Goal: Transaction & Acquisition: Purchase product/service

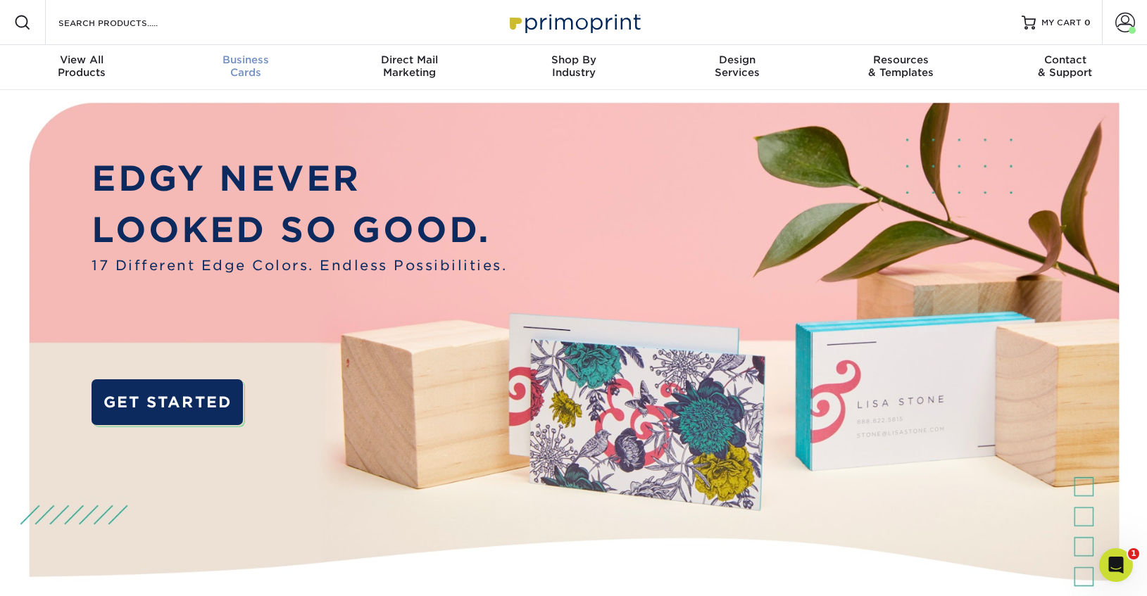
click at [247, 58] on span "Business" at bounding box center [246, 60] width 164 height 13
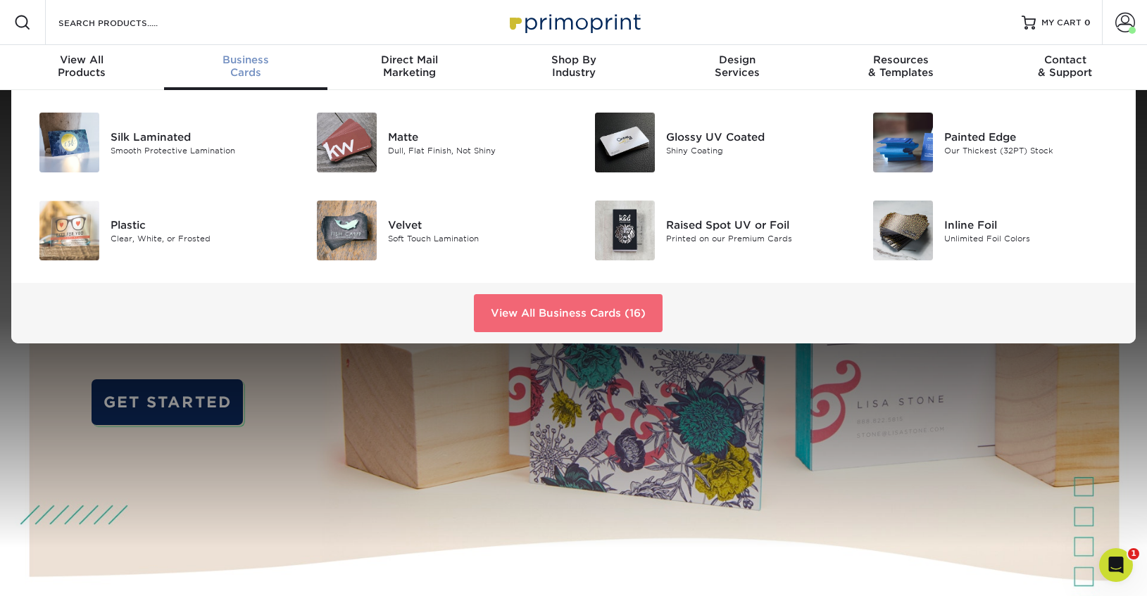
click at [584, 309] on link "View All Business Cards (16)" at bounding box center [568, 313] width 189 height 38
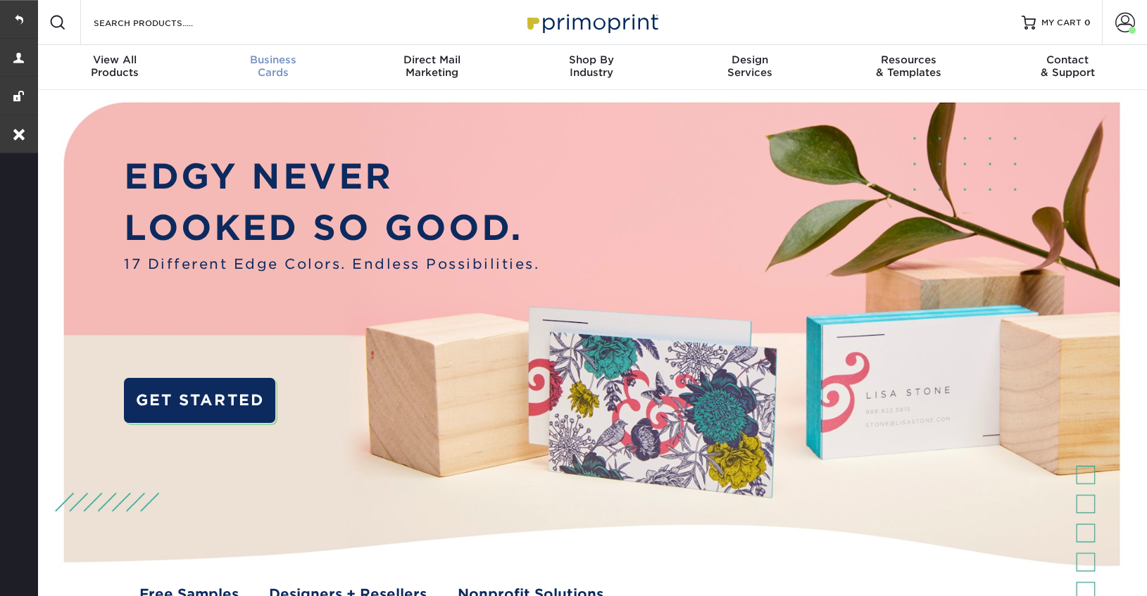
click at [277, 74] on div "Business Cards" at bounding box center [273, 66] width 159 height 25
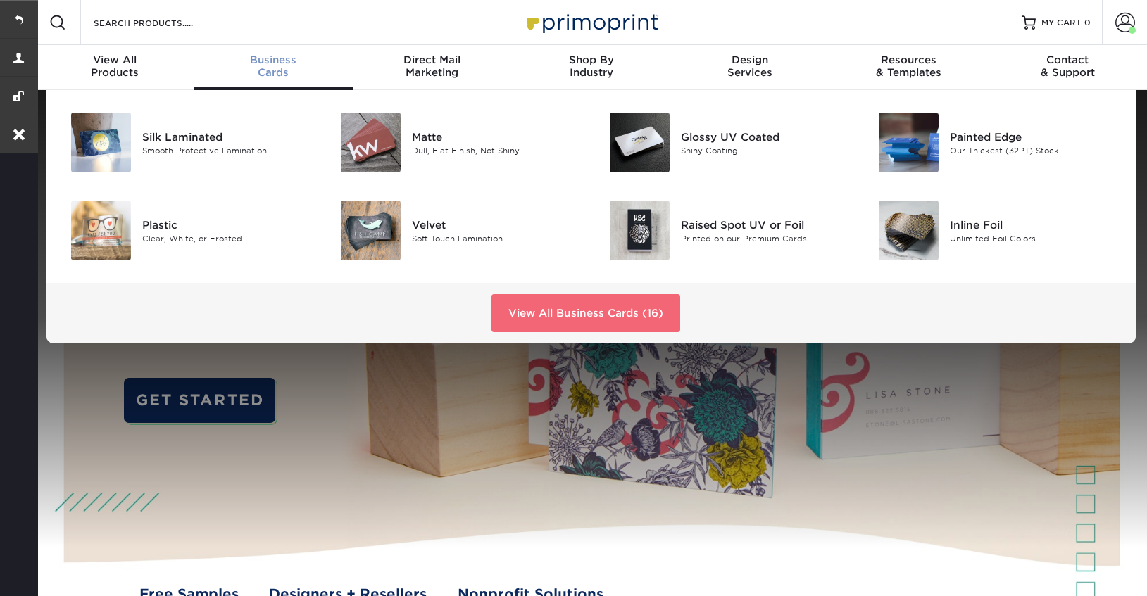
click at [555, 306] on link "View All Business Cards (16)" at bounding box center [585, 313] width 189 height 38
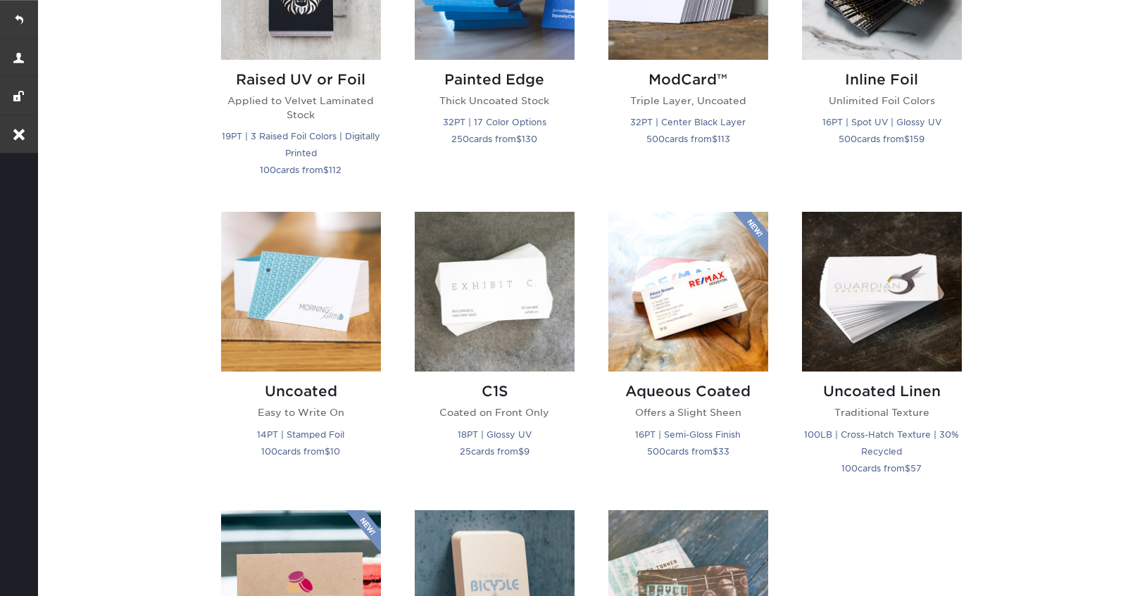
scroll to position [1094, 0]
click at [276, 286] on img at bounding box center [301, 291] width 160 height 160
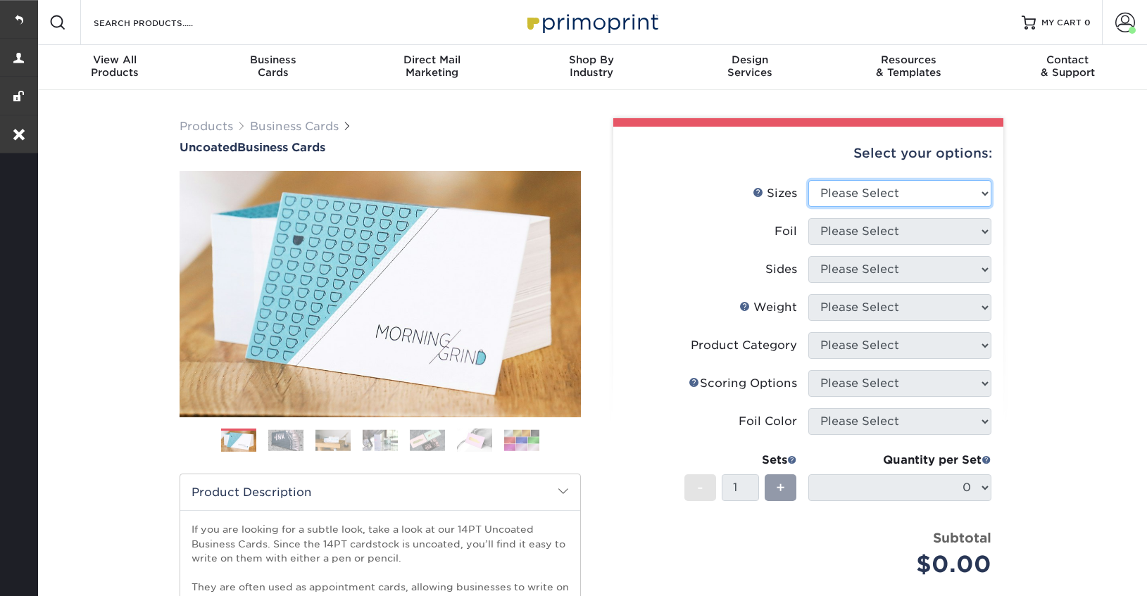
click at [913, 191] on select "Please Select 1.5" x 3.5" - Mini 1.75" x 3.5" - Mini 2" x 3.5" - Standard 2" x …" at bounding box center [899, 193] width 183 height 27
select select "2.00x3.50"
click at [808, 180] on select "Please Select 1.5" x 3.5" - Mini 1.75" x 3.5" - Mini 2" x 3.5" - Standard 2" x …" at bounding box center [899, 193] width 183 height 27
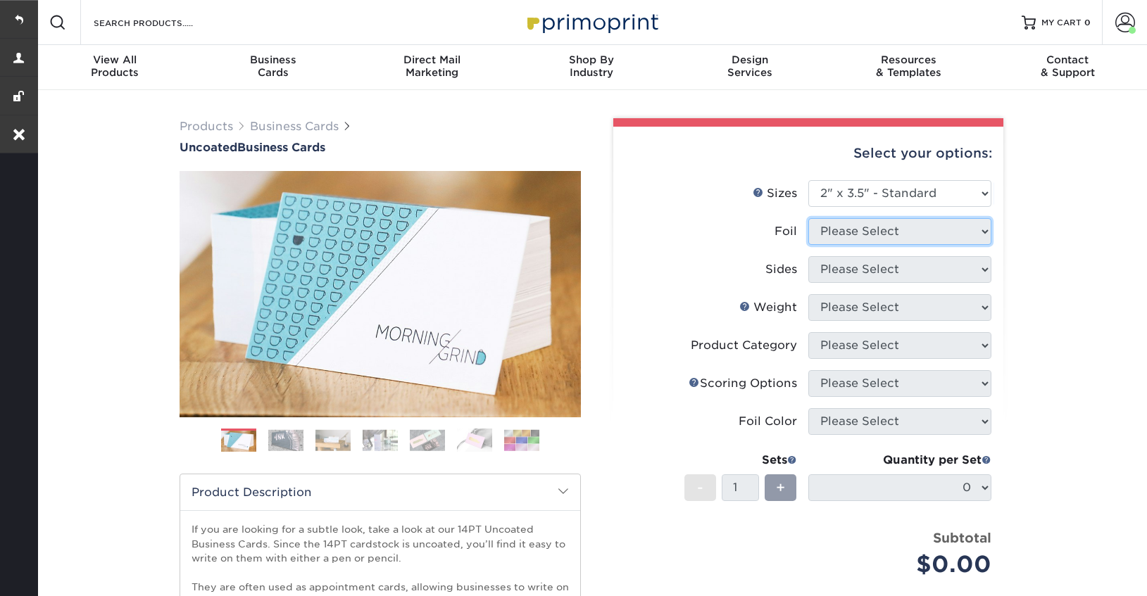
click at [883, 236] on select "Please Select" at bounding box center [899, 231] width 183 height 27
select select "0"
click at [808, 218] on select "Please Select Yes No" at bounding box center [899, 231] width 183 height 27
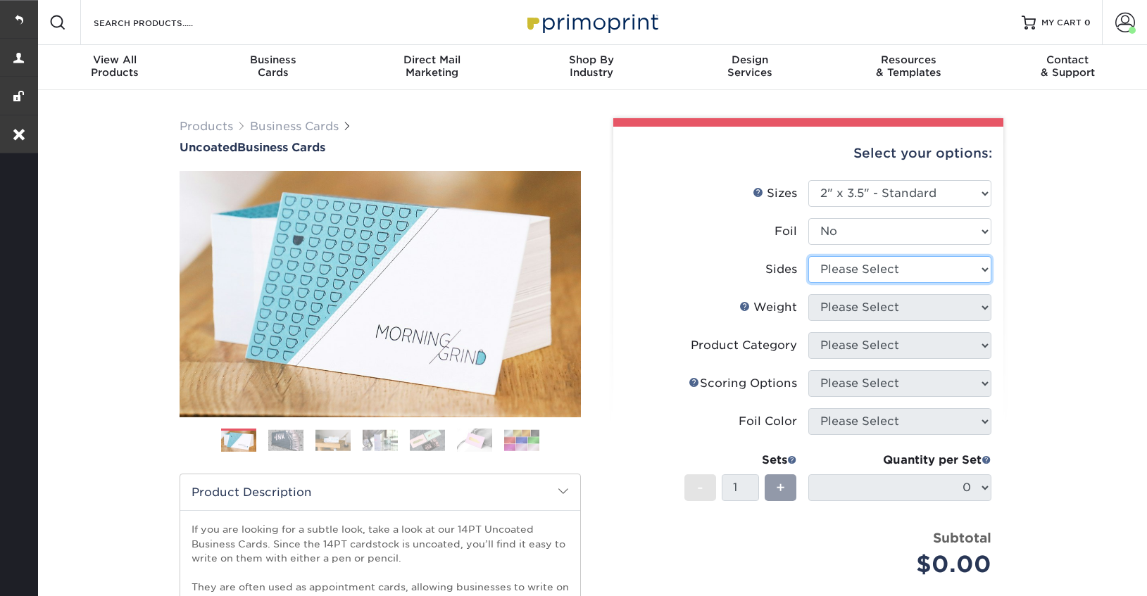
click at [891, 269] on select "Please Select Print Both Sides Print Front Only" at bounding box center [899, 269] width 183 height 27
select select "32d3c223-f82c-492b-b915-ba065a00862f"
click at [808, 256] on select "Please Select Print Both Sides Print Front Only" at bounding box center [899, 269] width 183 height 27
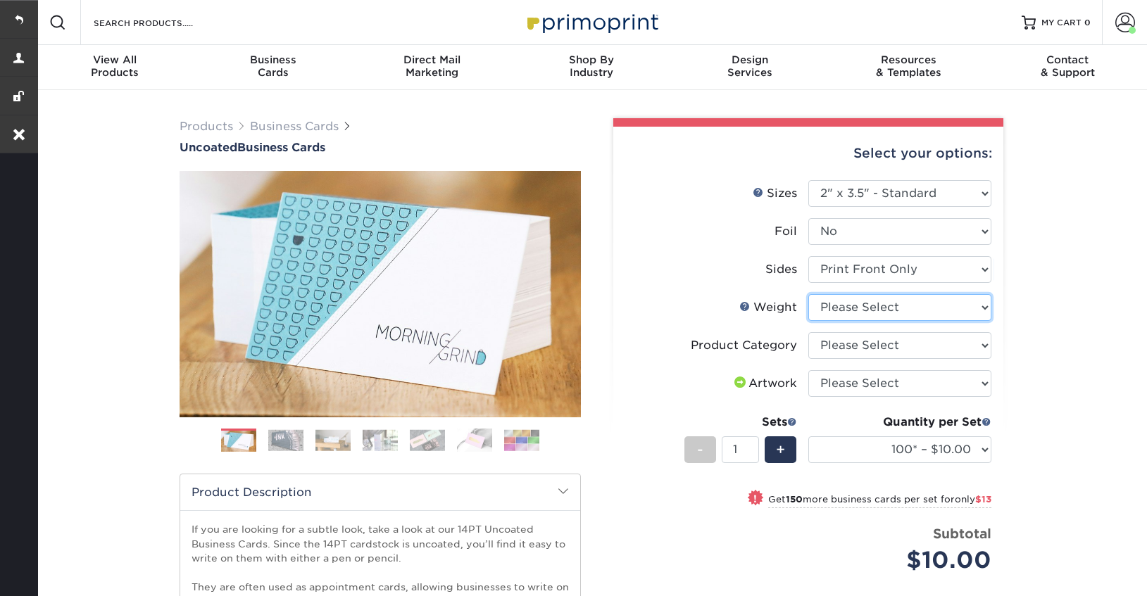
click at [940, 308] on select "Please Select 14PT Uncoated" at bounding box center [899, 307] width 183 height 27
select select "14PT Uncoated"
click at [808, 294] on select "Please Select 14PT Uncoated" at bounding box center [899, 307] width 183 height 27
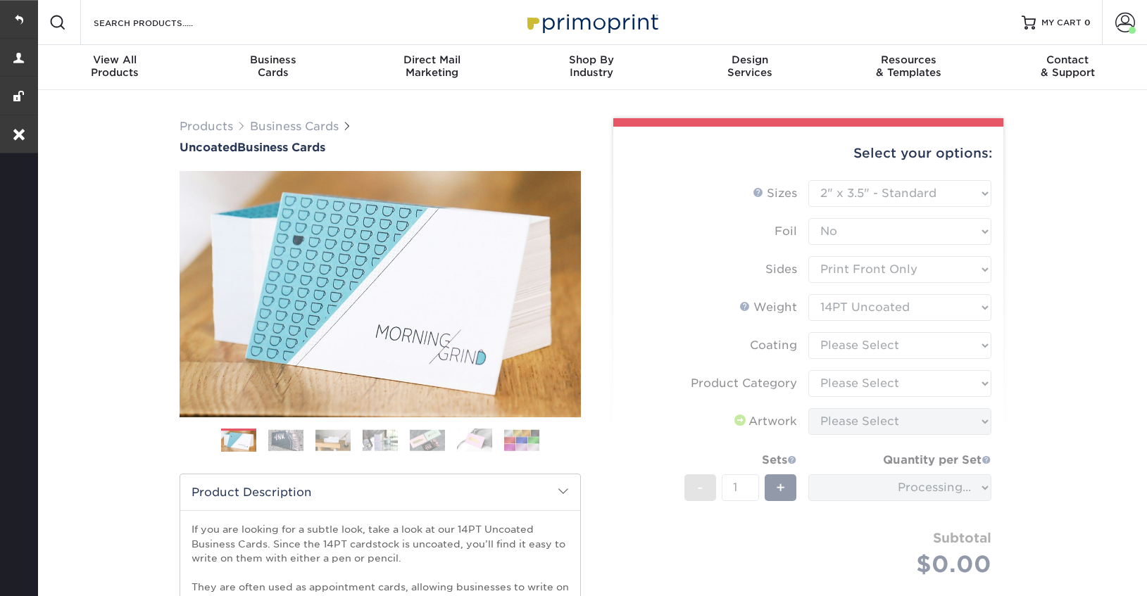
click at [929, 345] on form "Sizes Help Sizes Please Select 1.5" x 3.5" - Mini 1.75" x 3.5" - Mini 2" x 3.5"…" at bounding box center [807, 395] width 367 height 430
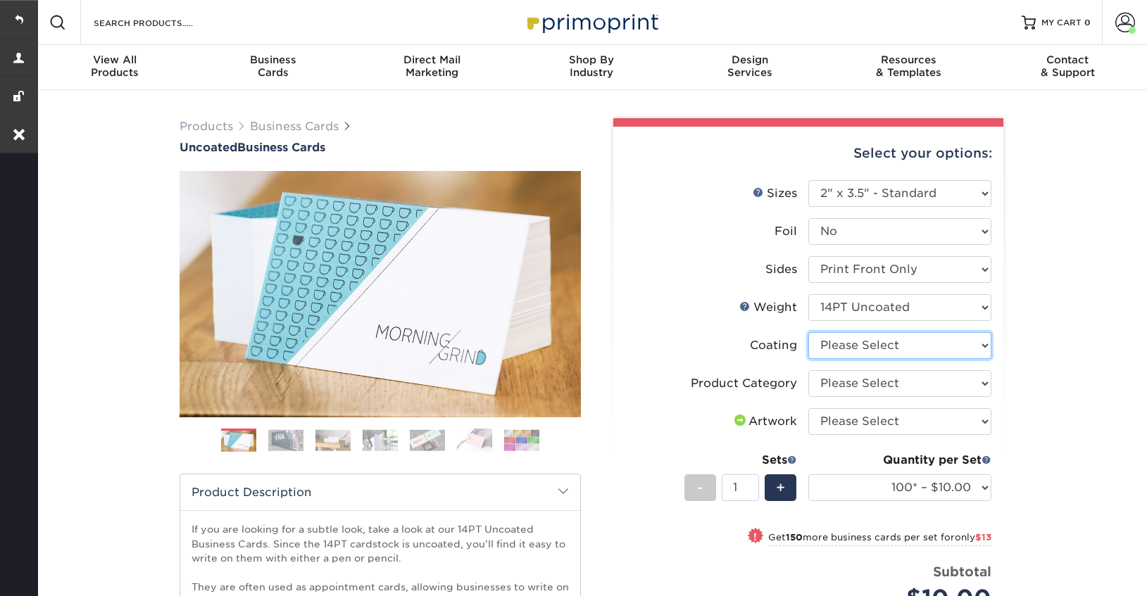
click at [947, 350] on select at bounding box center [899, 345] width 183 height 27
select select "3e7618de-abca-4bda-9f97-8b9129e913d8"
click at [808, 332] on select at bounding box center [899, 345] width 183 height 27
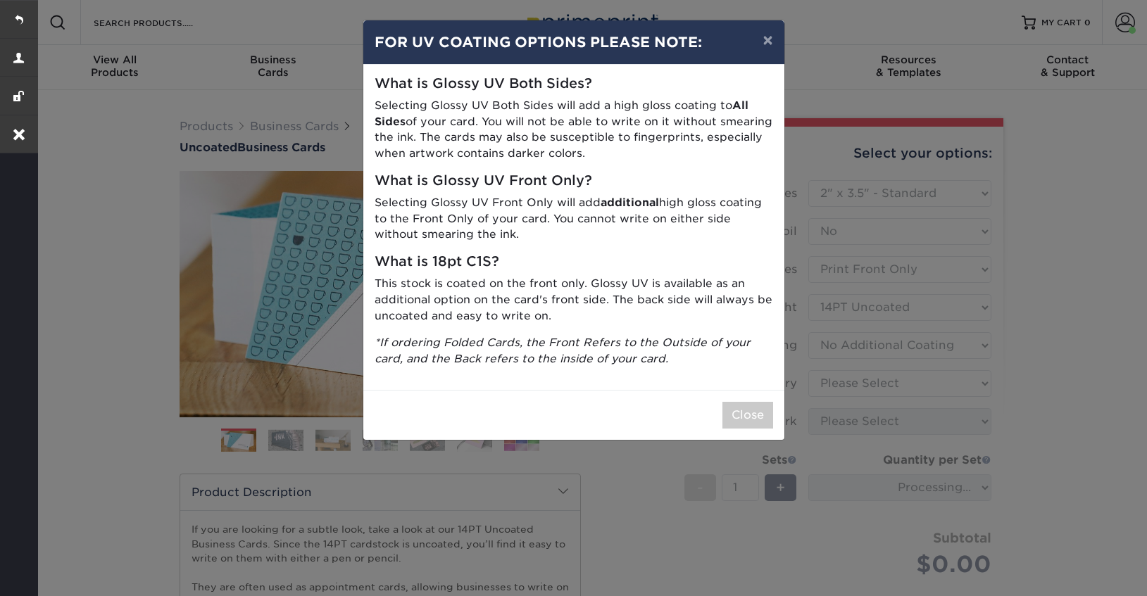
click at [738, 399] on div "Close" at bounding box center [573, 415] width 421 height 50
click at [738, 414] on button "Close" at bounding box center [747, 415] width 51 height 27
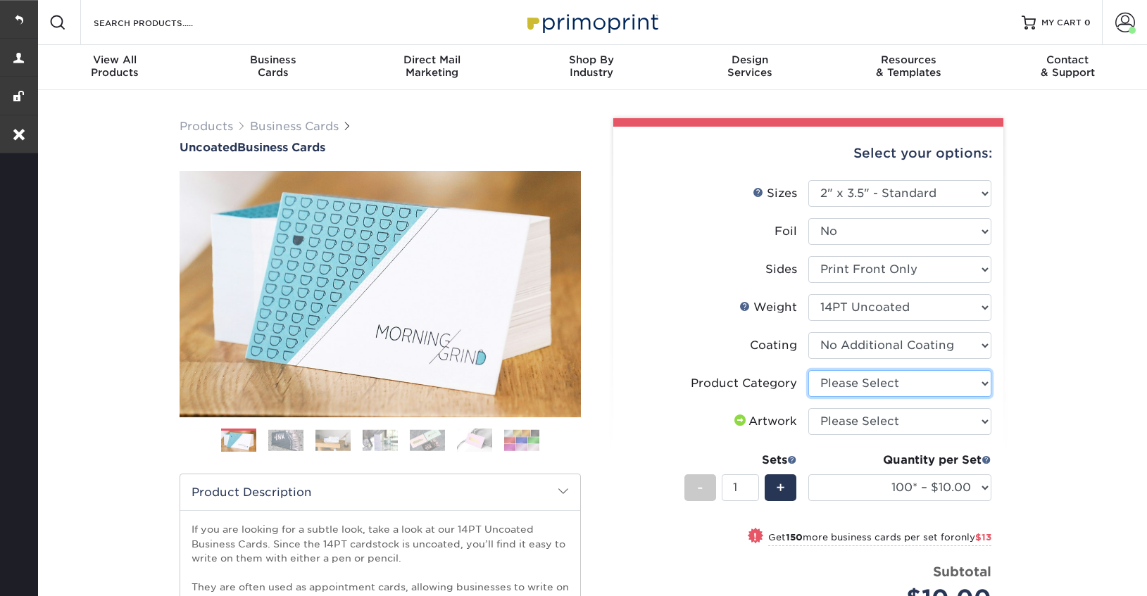
click at [939, 388] on select "Please Select Business Cards" at bounding box center [899, 383] width 183 height 27
select select "3b5148f1-0588-4f88-a218-97bcfdce65c1"
click at [808, 370] on select "Please Select Business Cards" at bounding box center [899, 383] width 183 height 27
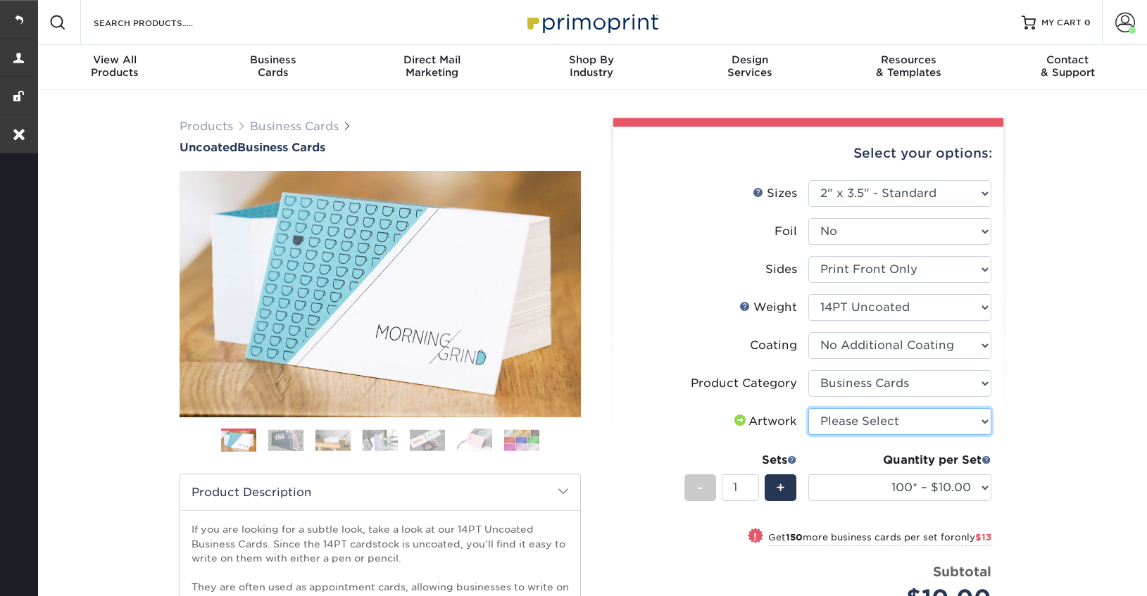
click at [919, 428] on select "Please Select I will upload files I need a design - $100" at bounding box center [899, 421] width 183 height 27
select select "upload"
click at [808, 408] on select "Please Select I will upload files I need a design - $100" at bounding box center [899, 421] width 183 height 27
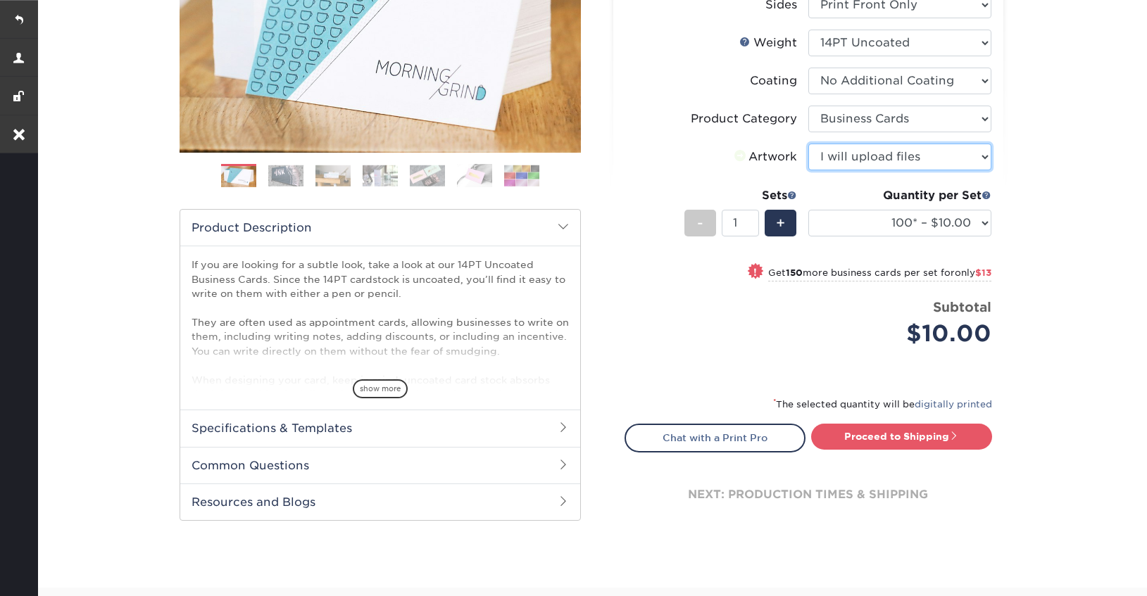
scroll to position [263, 0]
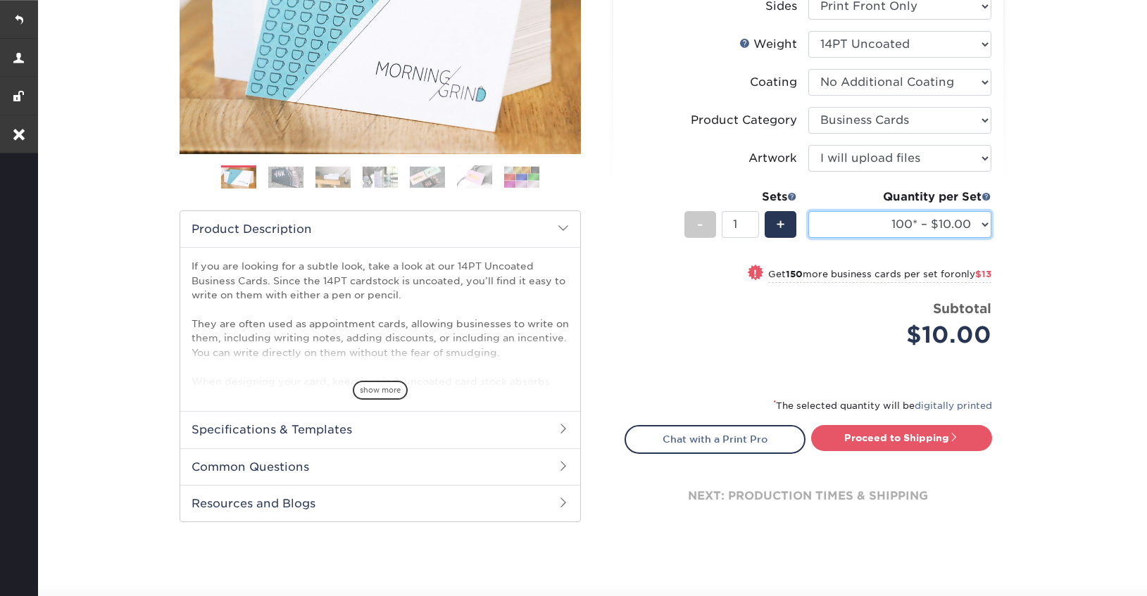
click at [883, 222] on select "100* – $10.00 250* – $23.00 500 – $46.00 1000 – $57.00 2500 – $122.00 5000 – $1…" at bounding box center [899, 224] width 183 height 27
select select "250* – $23.00"
click at [808, 211] on select "100* – $10.00 250* – $23.00 500 – $46.00 1000 – $57.00 2500 – $122.00 5000 – $1…" at bounding box center [899, 224] width 183 height 27
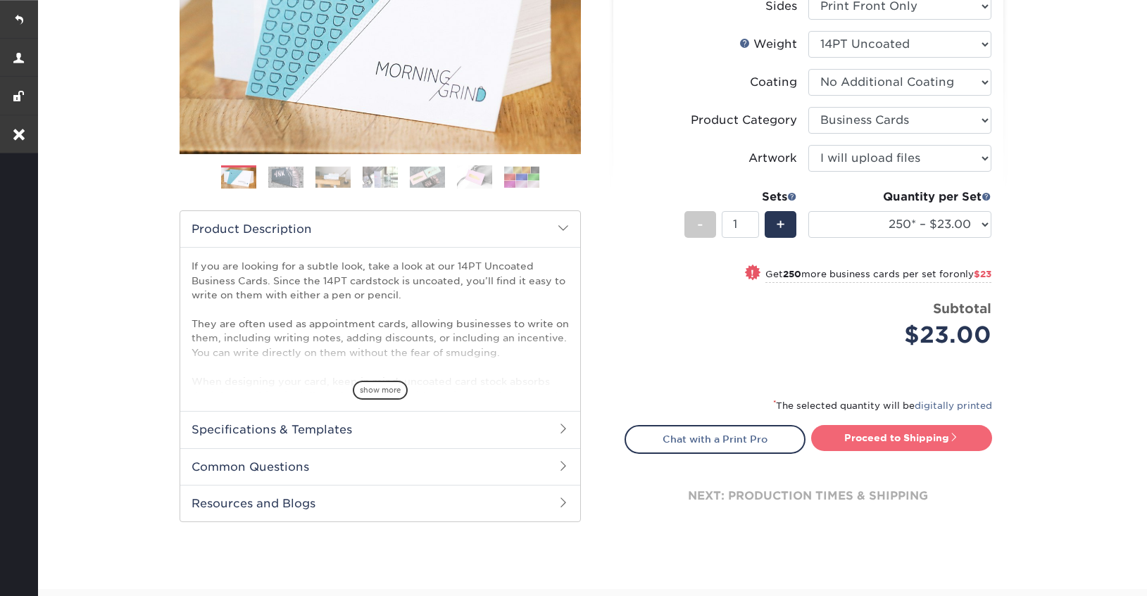
click at [871, 434] on link "Proceed to Shipping" at bounding box center [901, 437] width 181 height 25
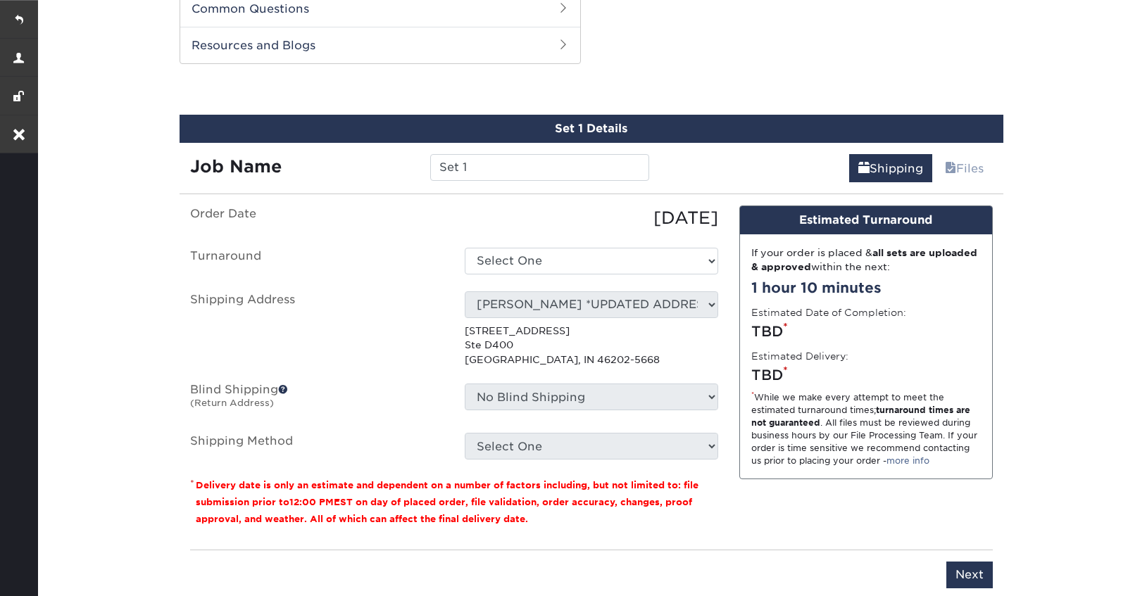
scroll to position [727, 0]
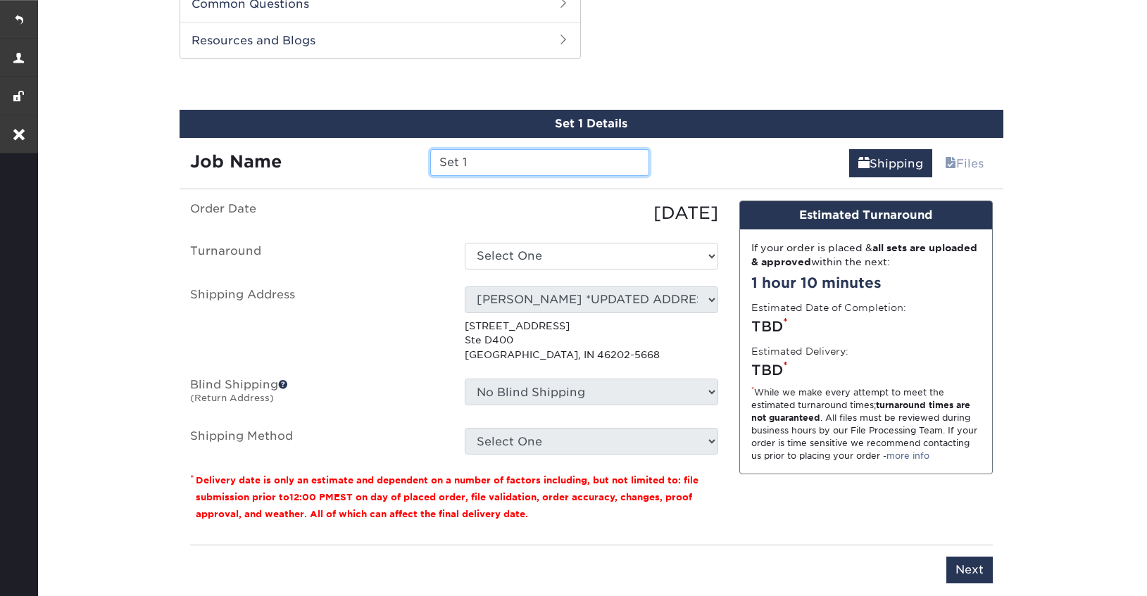
click at [486, 162] on input "Set 1" at bounding box center [539, 162] width 219 height 27
paste input "[PERSON_NAME]"
type input "[PERSON_NAME]"
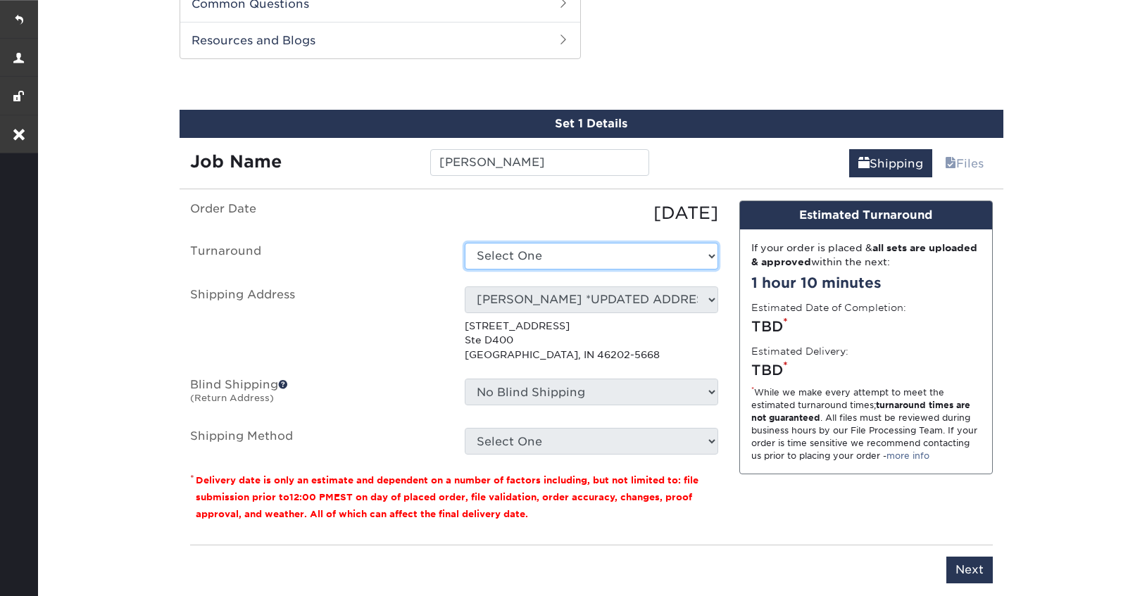
click at [508, 246] on select "Select One 2-4 Business Days 2 Day Next Business Day" at bounding box center [591, 256] width 253 height 27
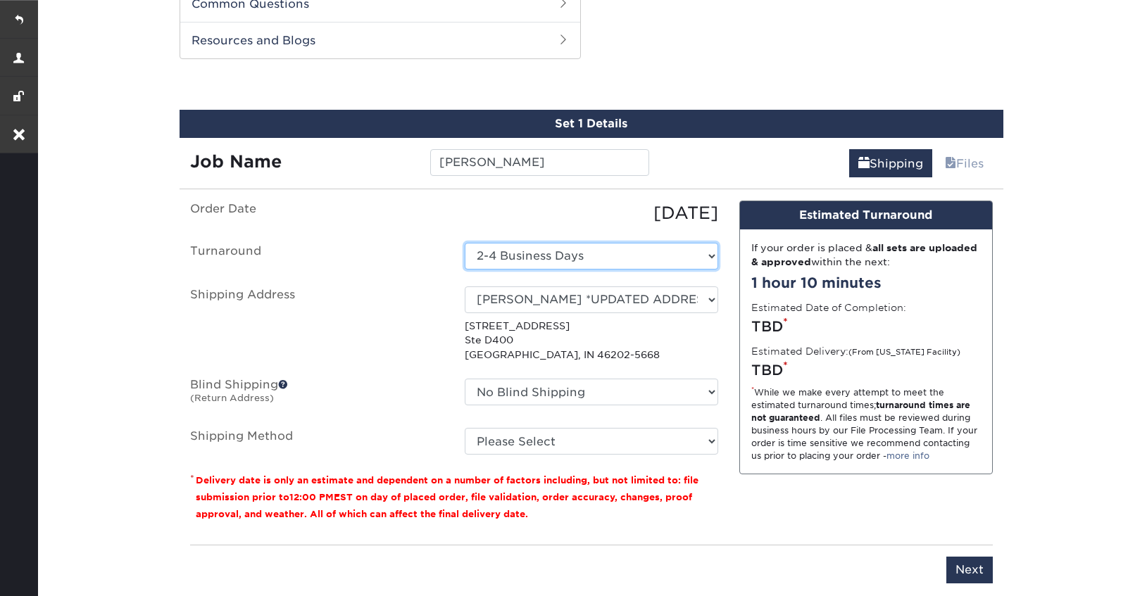
click at [698, 254] on select "Select One 2-4 Business Days 2 Day Next Business Day" at bounding box center [591, 256] width 253 height 27
click at [686, 258] on select "Select One 2-4 Business Days 2 Day Next Business Day" at bounding box center [591, 256] width 253 height 27
select select "0b963c53-7d51-4b47-841f-2beaa9aa86f5"
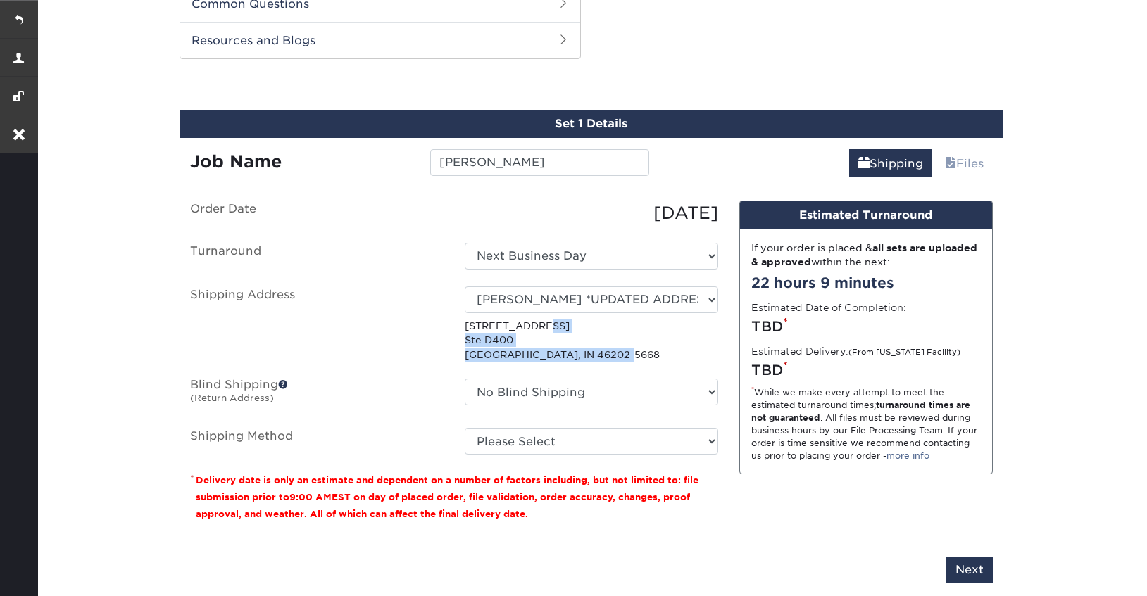
drag, startPoint x: 612, startPoint y: 356, endPoint x: 465, endPoint y: 325, distance: 150.5
click at [465, 325] on p "212 W 10th St Ste D400 Indianapolis, IN 46202-5668" at bounding box center [591, 340] width 253 height 43
copy p "212 W 10th St Ste D400 Indianapolis, IN 46202-5668"
click at [617, 439] on select "Please Select Ground Shipping (+$7.84) 3 Day Shipping Service (+$20.07) 2 Day A…" at bounding box center [591, 441] width 253 height 27
select select "03"
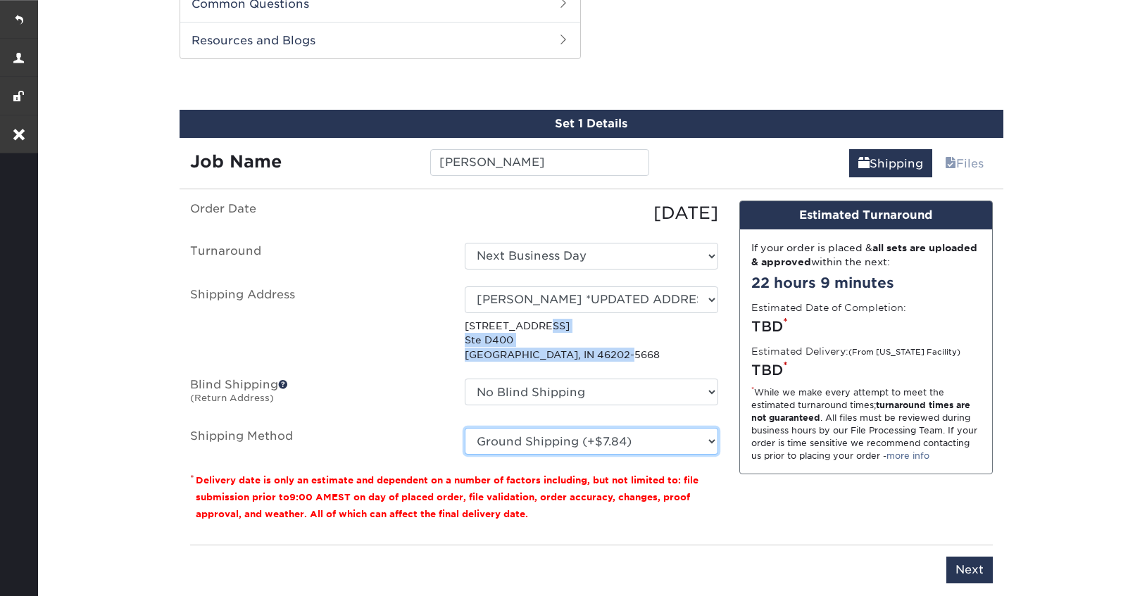
click at [465, 428] on select "Please Select Ground Shipping (+$7.84) 3 Day Shipping Service (+$20.07) 2 Day A…" at bounding box center [591, 441] width 253 height 27
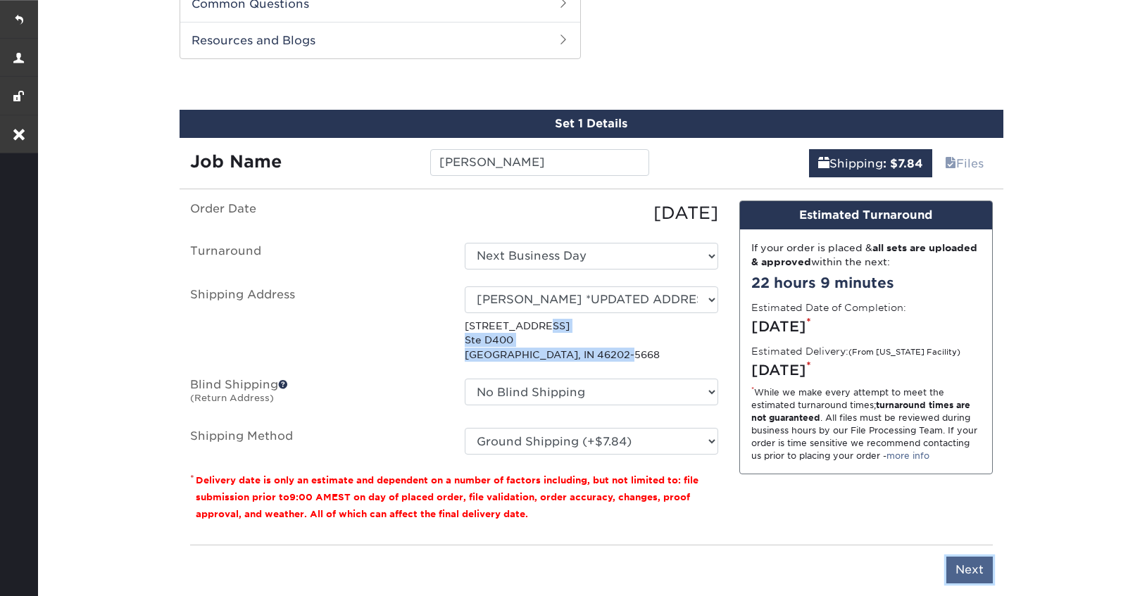
click at [962, 574] on input "Next" at bounding box center [969, 570] width 46 height 27
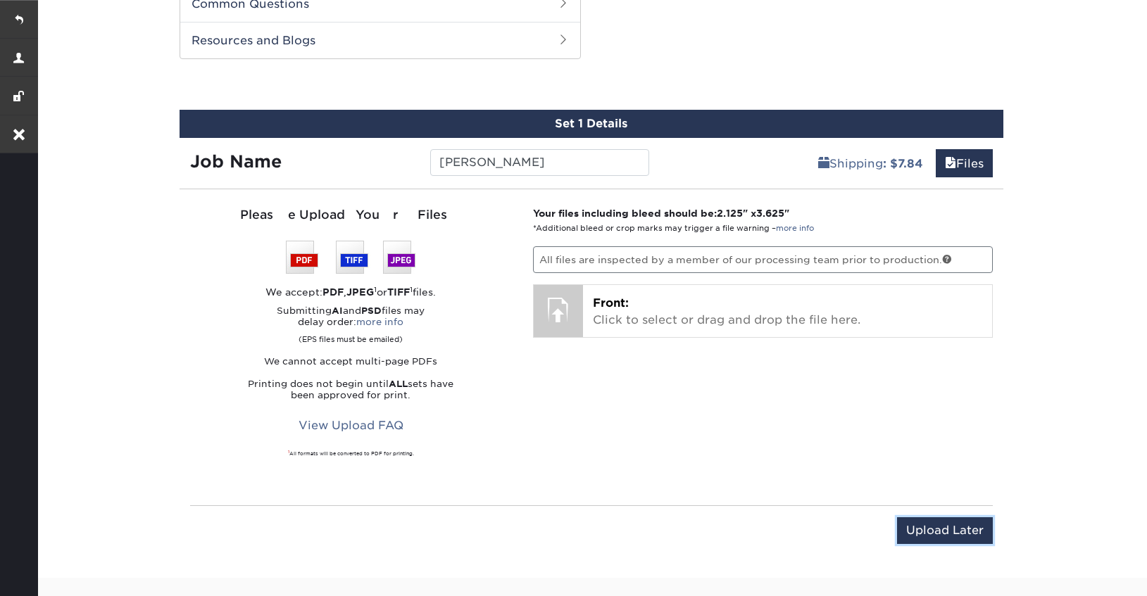
click at [933, 539] on input "Upload Later" at bounding box center [945, 530] width 96 height 27
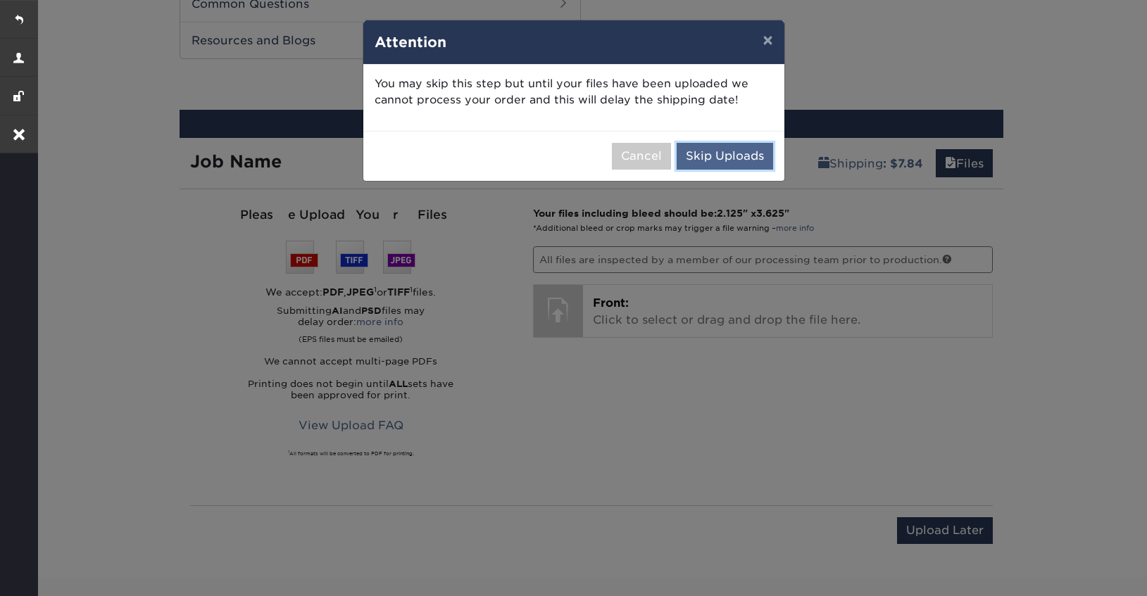
click at [731, 159] on button "Skip Uploads" at bounding box center [725, 156] width 96 height 27
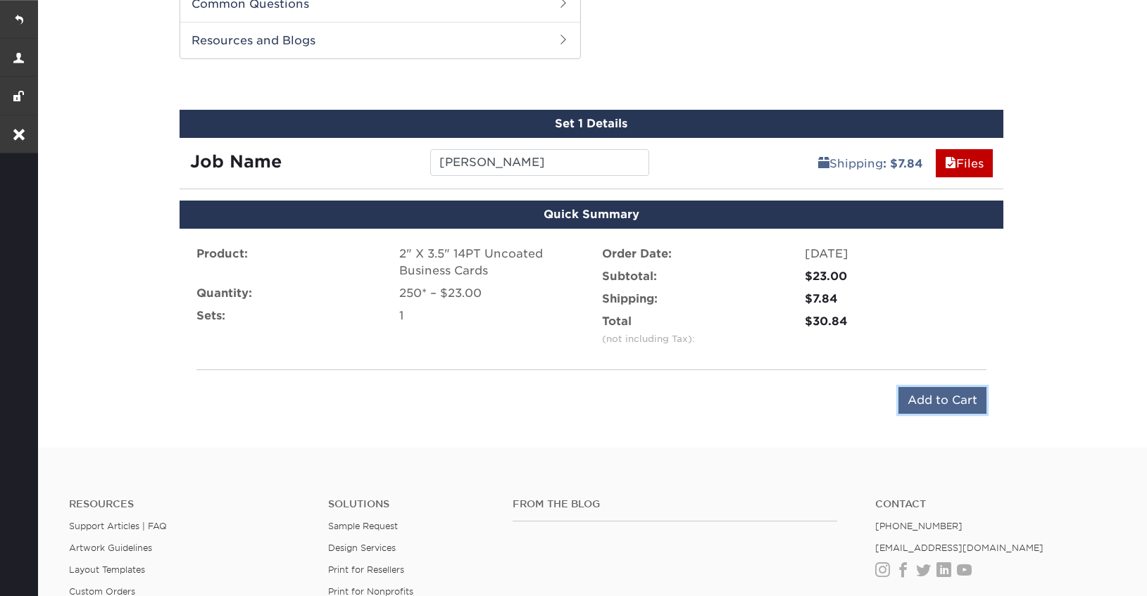
click at [942, 405] on input "Add to Cart" at bounding box center [942, 400] width 88 height 27
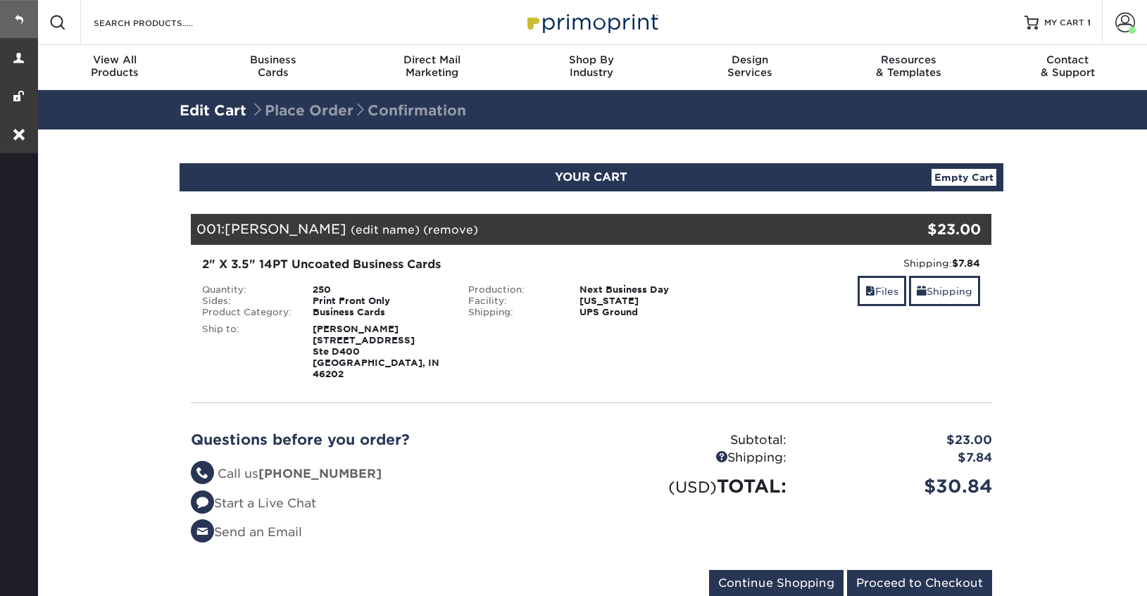
click at [19, 11] on link at bounding box center [19, 19] width 38 height 38
